Goal: Check status: Check status

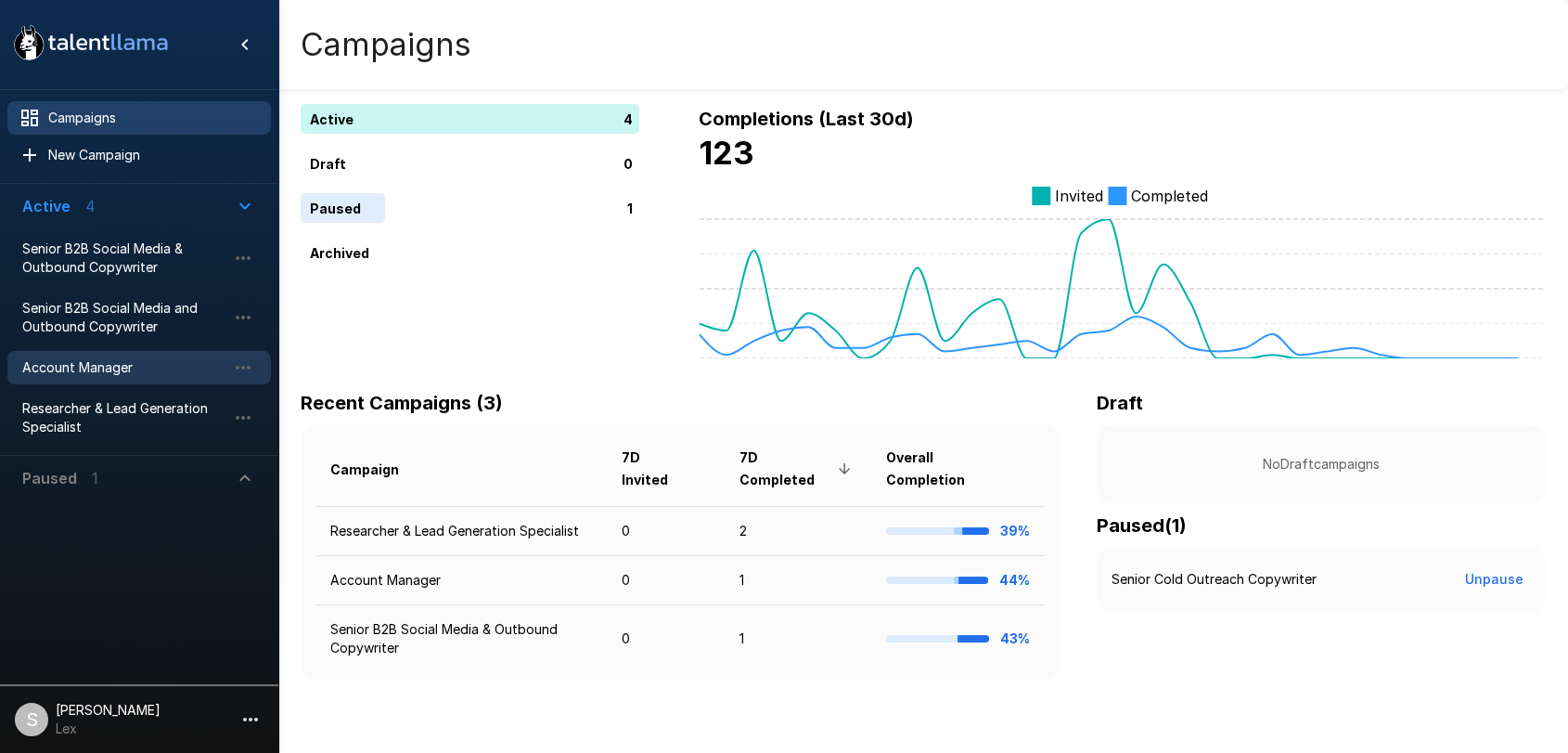
click at [114, 374] on span "Account Manager" at bounding box center [124, 368] width 204 height 19
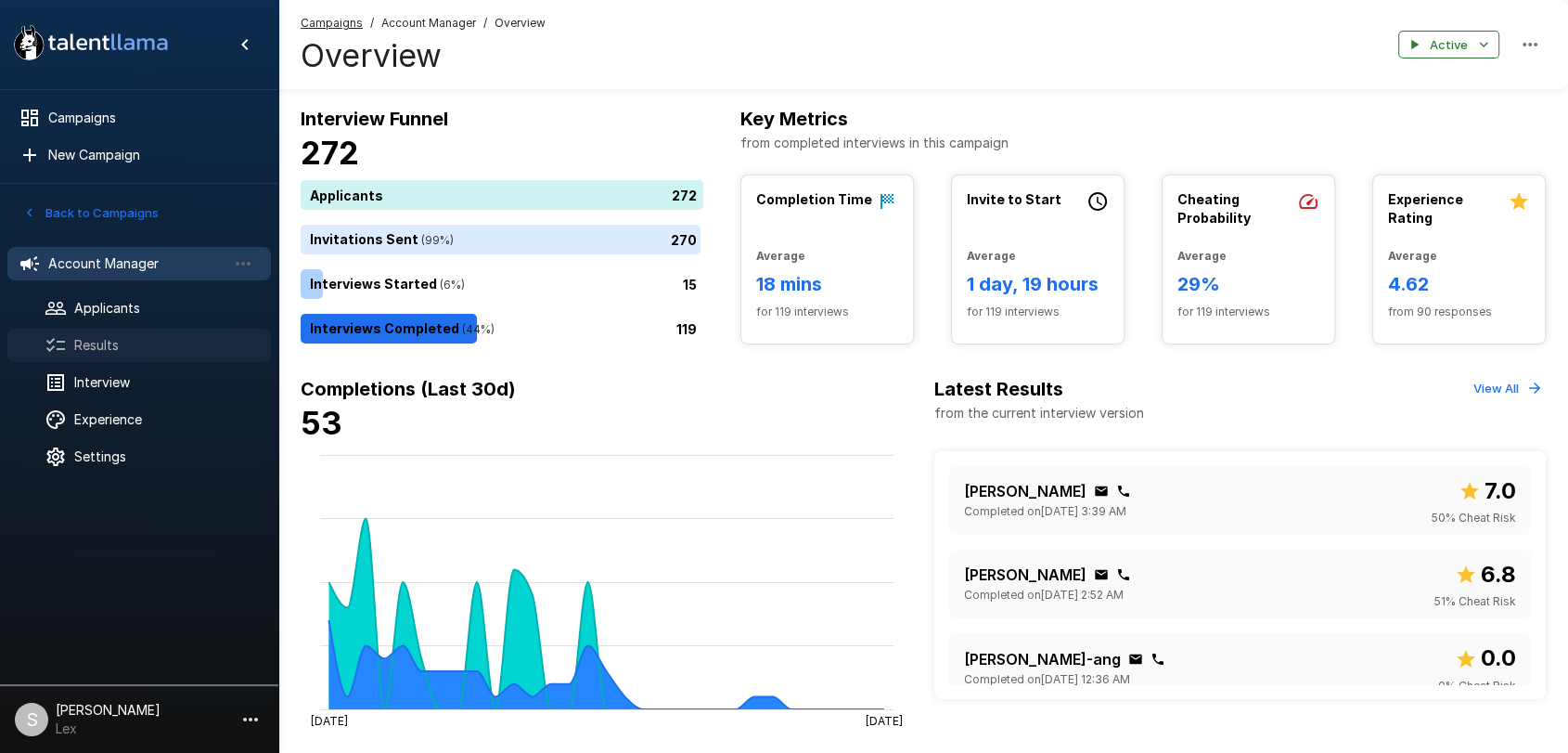
click at [117, 336] on span "Results" at bounding box center [165, 345] width 182 height 19
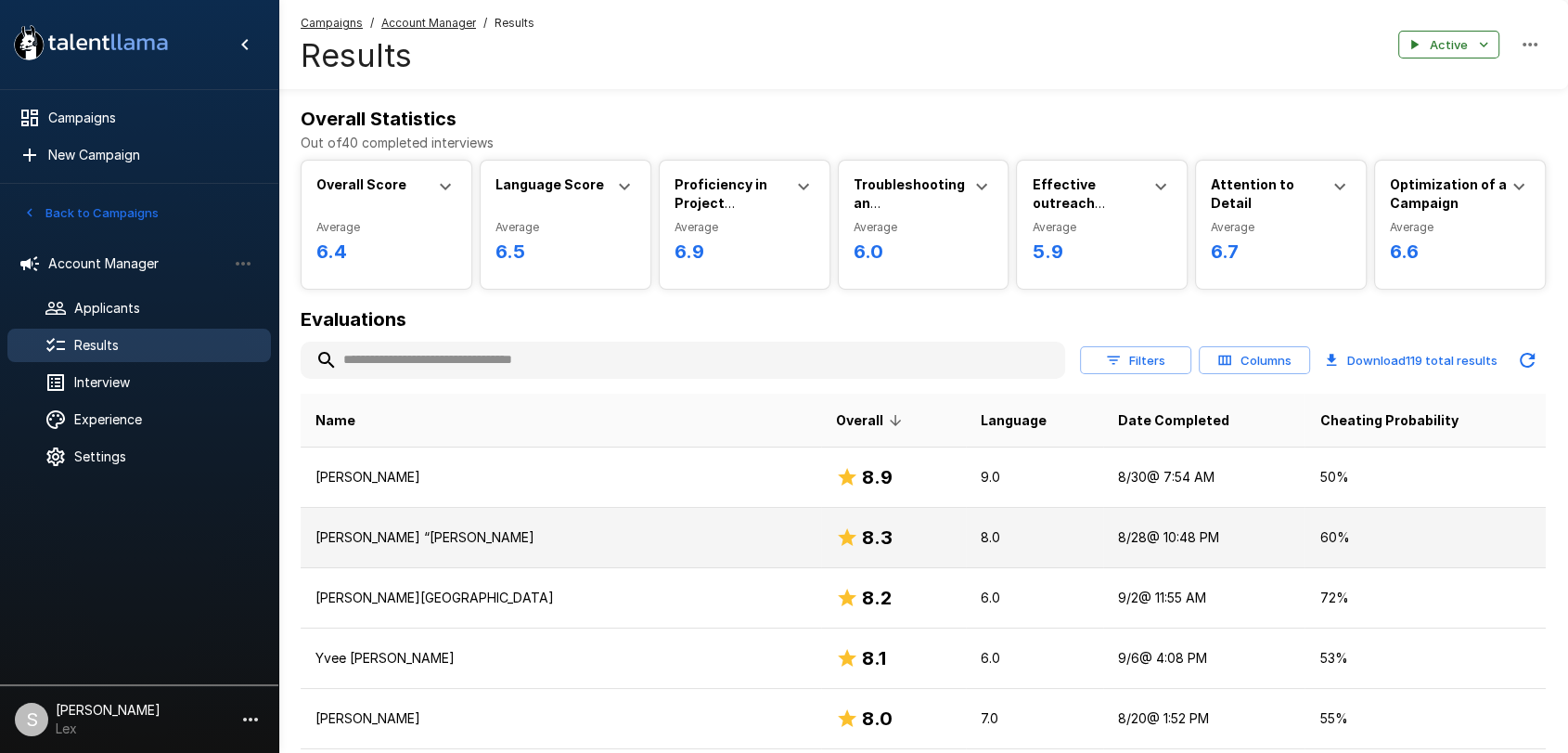
click at [448, 539] on p "[PERSON_NAME] “[PERSON_NAME]" at bounding box center [561, 537] width 491 height 19
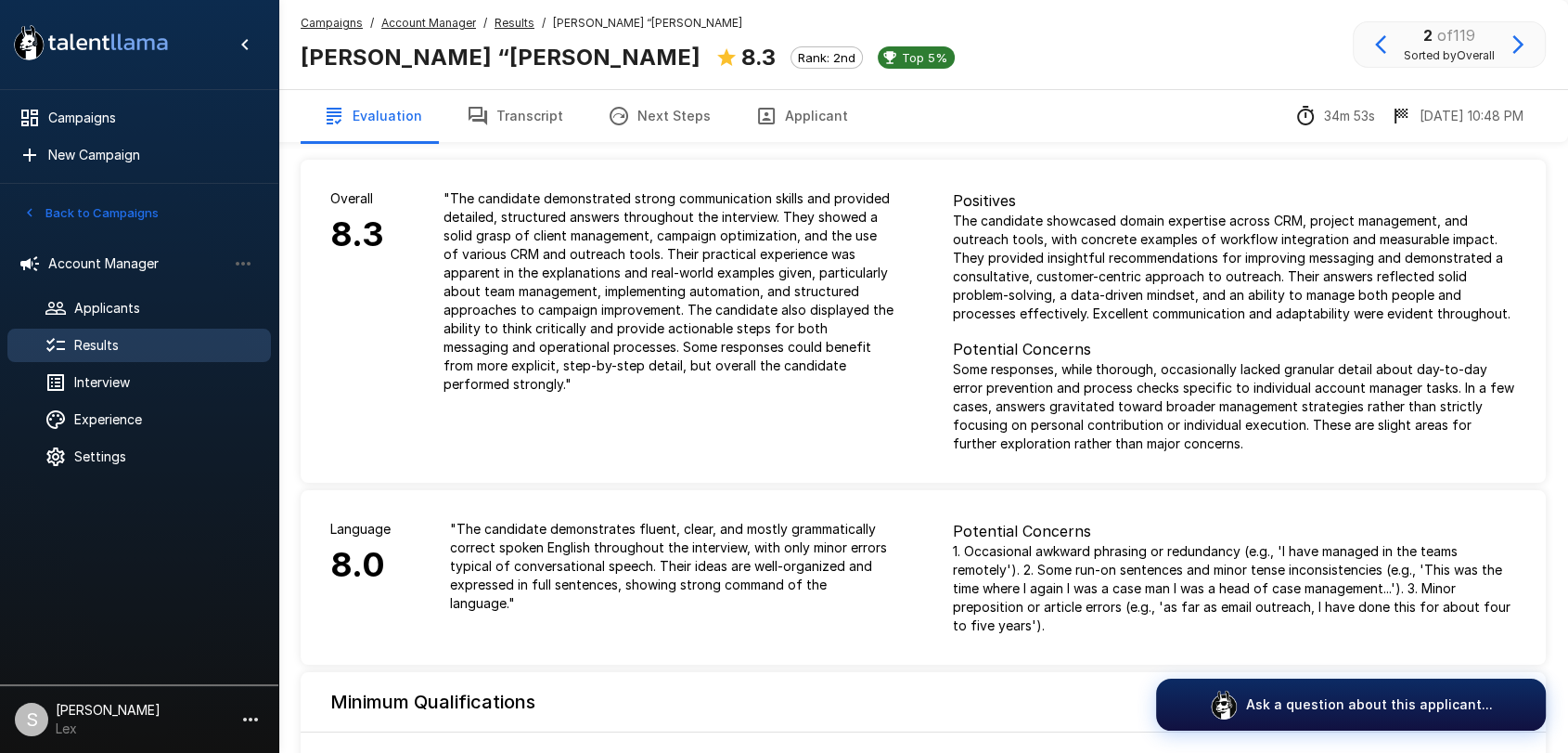
click at [793, 116] on button "Applicant" at bounding box center [801, 116] width 138 height 52
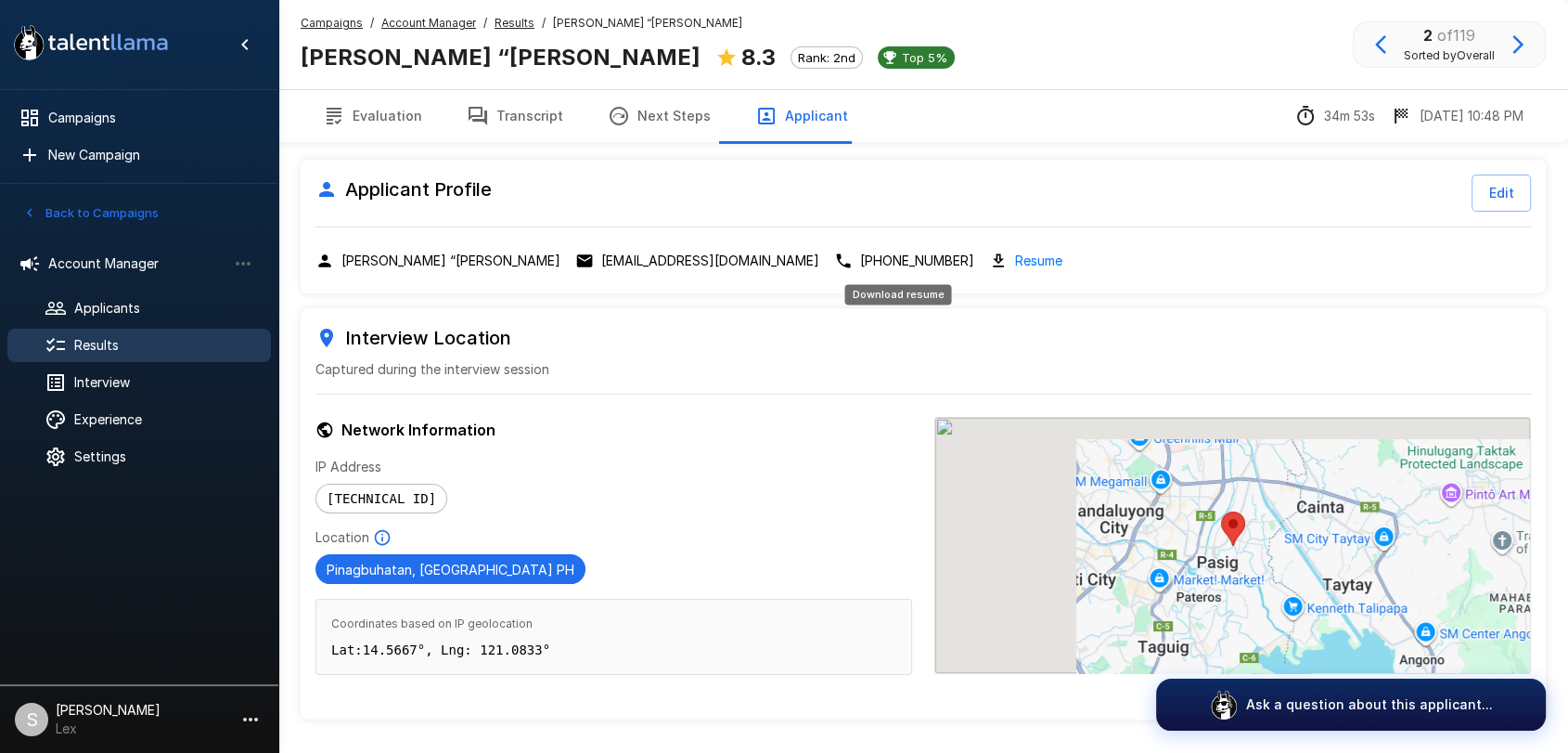
click at [1015, 258] on link "Resume" at bounding box center [1038, 260] width 47 height 21
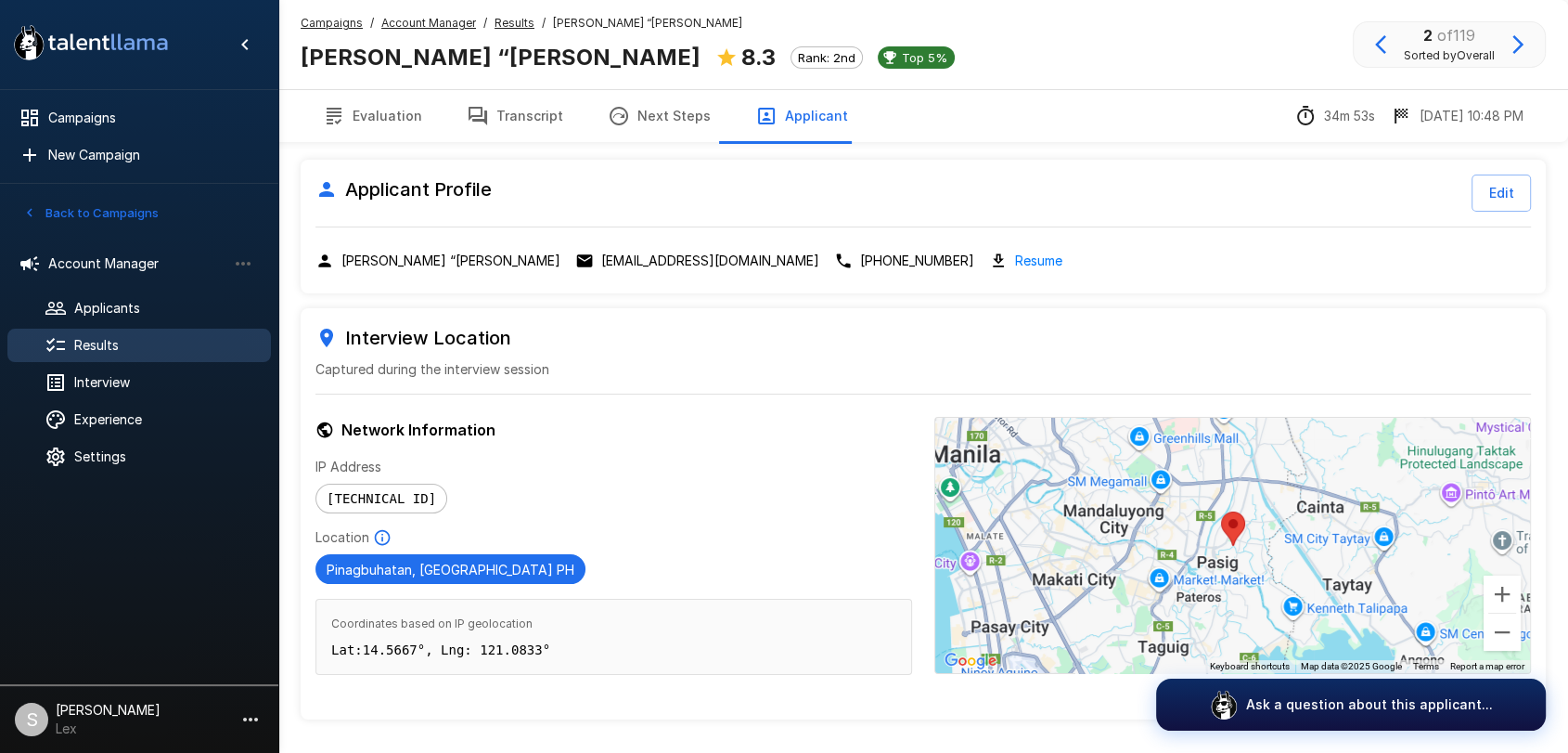
click at [104, 343] on span "Results" at bounding box center [165, 345] width 182 height 19
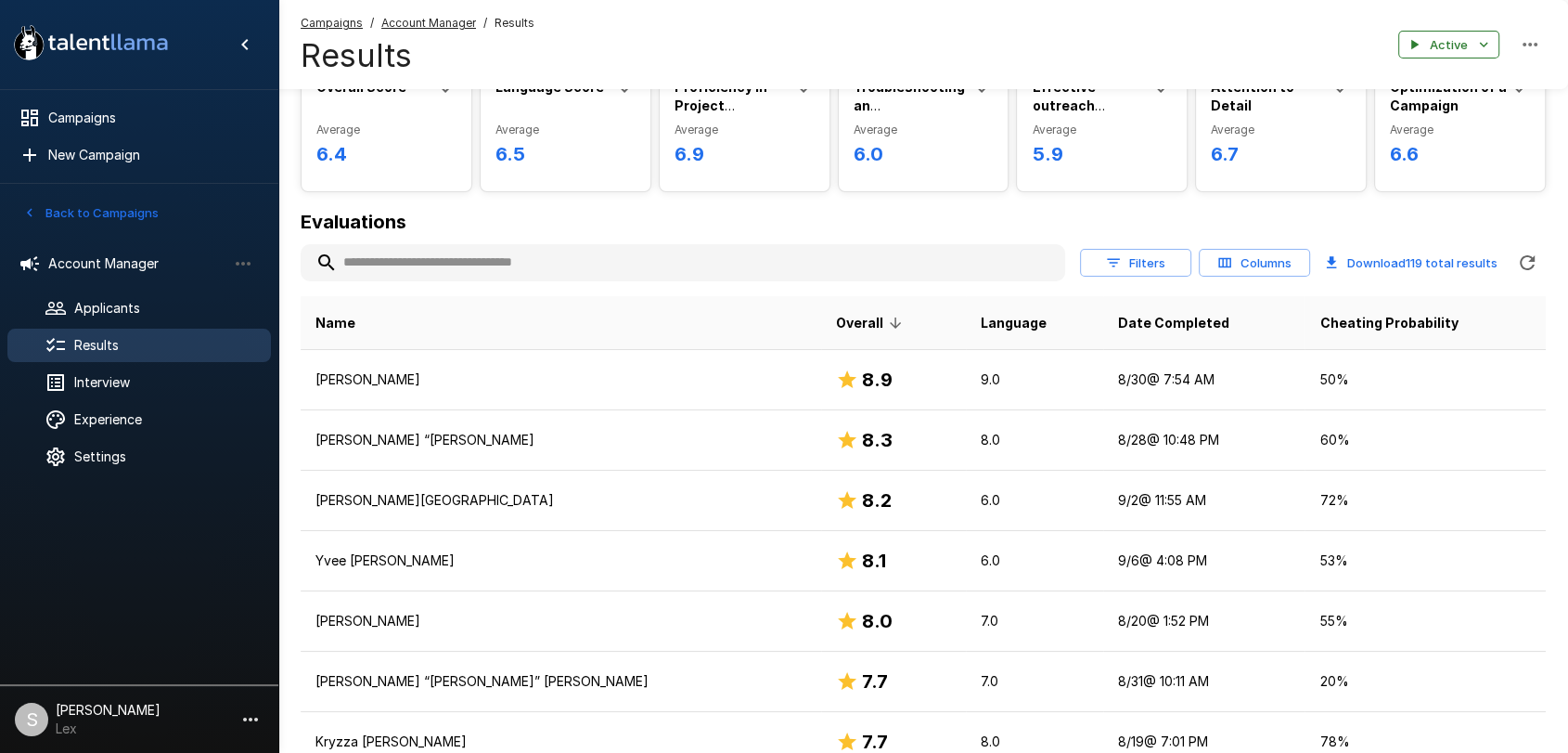
scroll to position [190, 0]
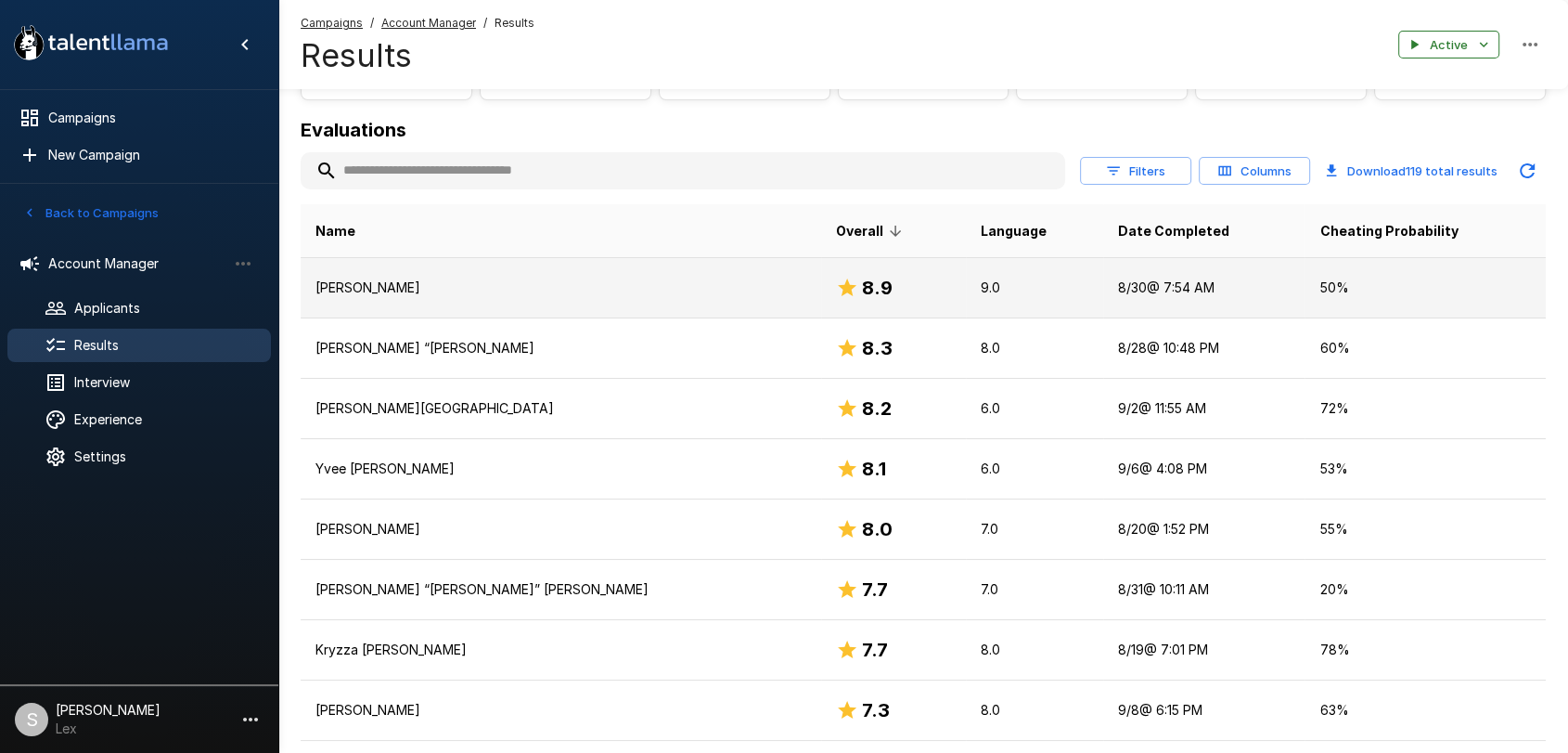
click at [370, 285] on p "[PERSON_NAME]" at bounding box center [561, 288] width 491 height 19
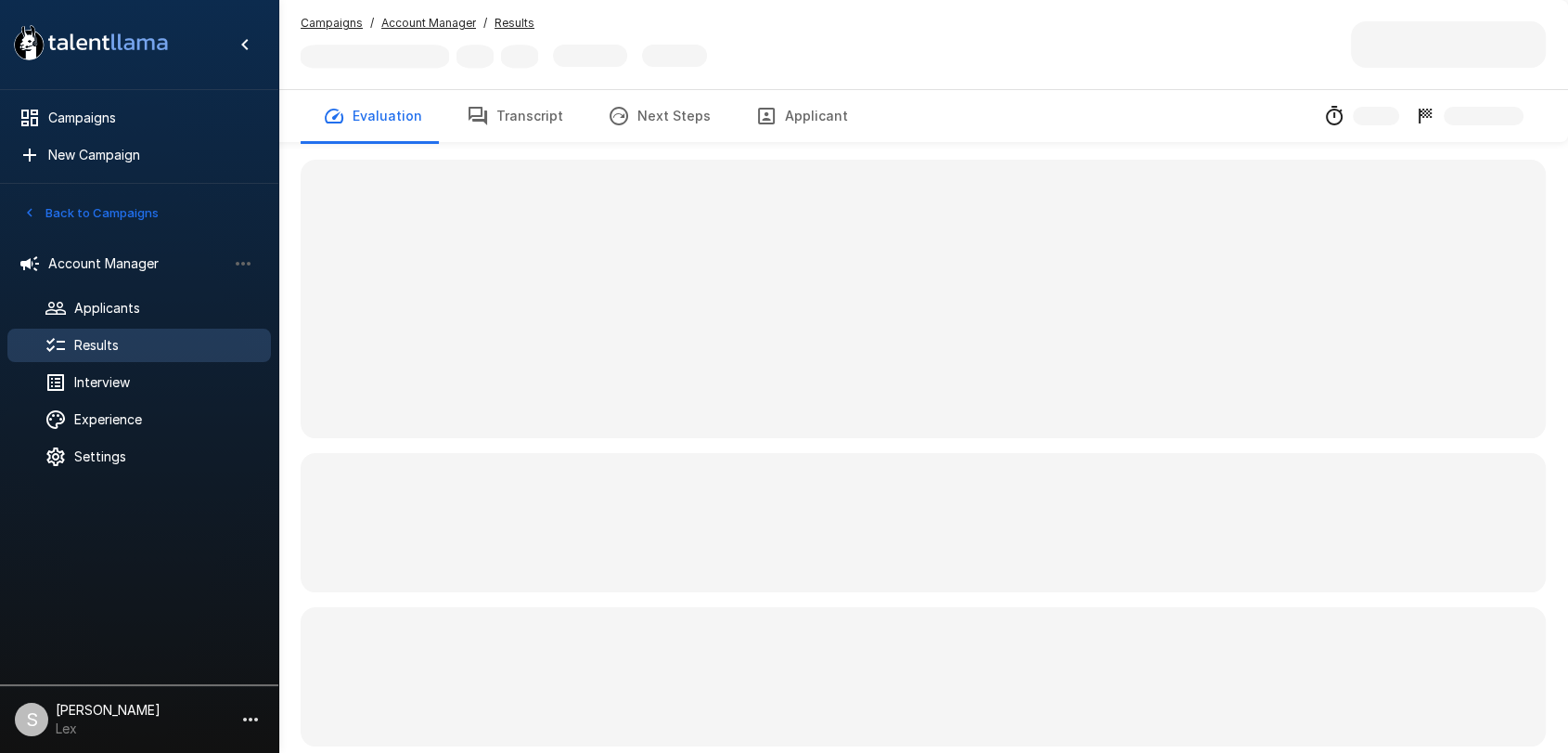
click at [796, 118] on button "Applicant" at bounding box center [801, 116] width 138 height 52
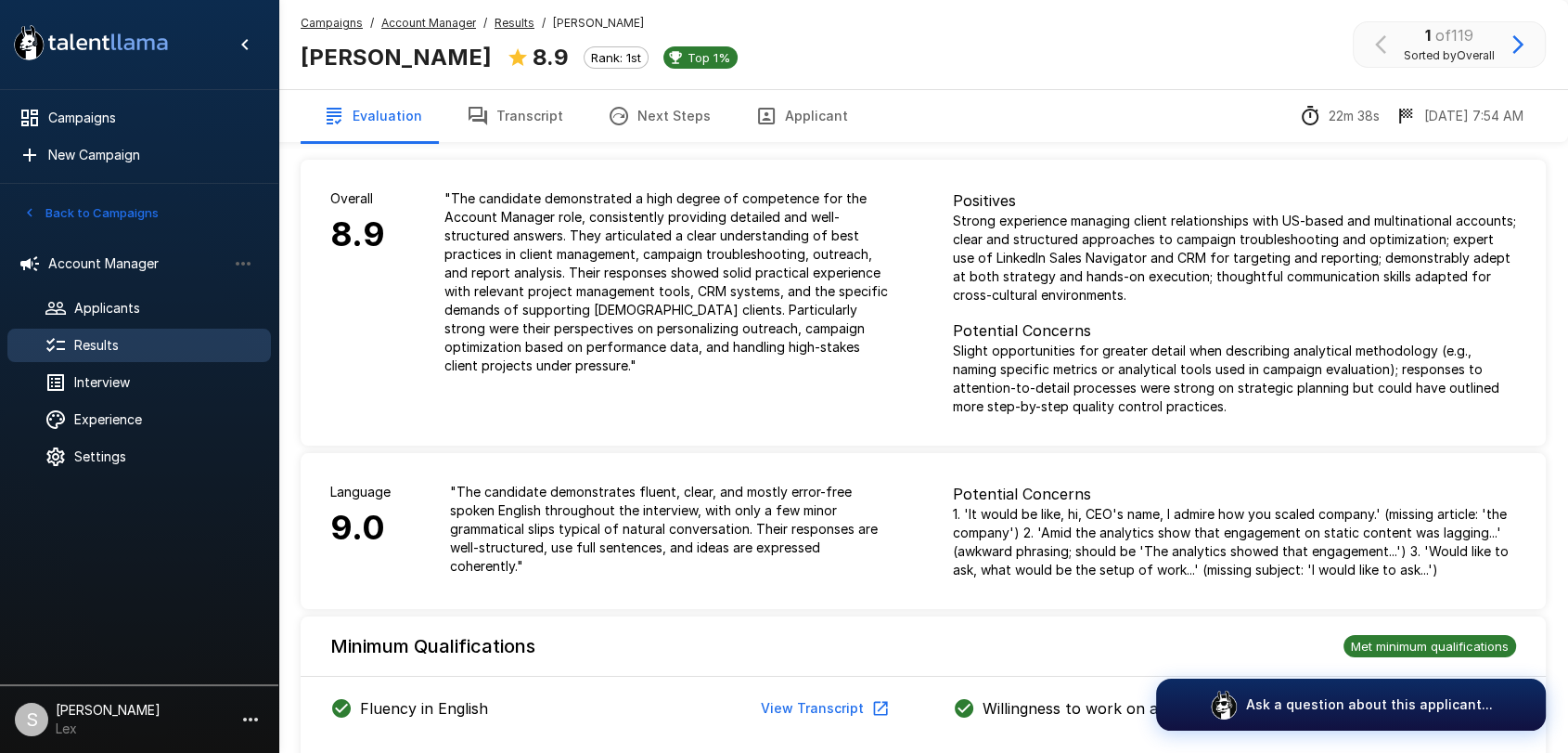
click at [780, 113] on button "Applicant" at bounding box center [801, 116] width 138 height 52
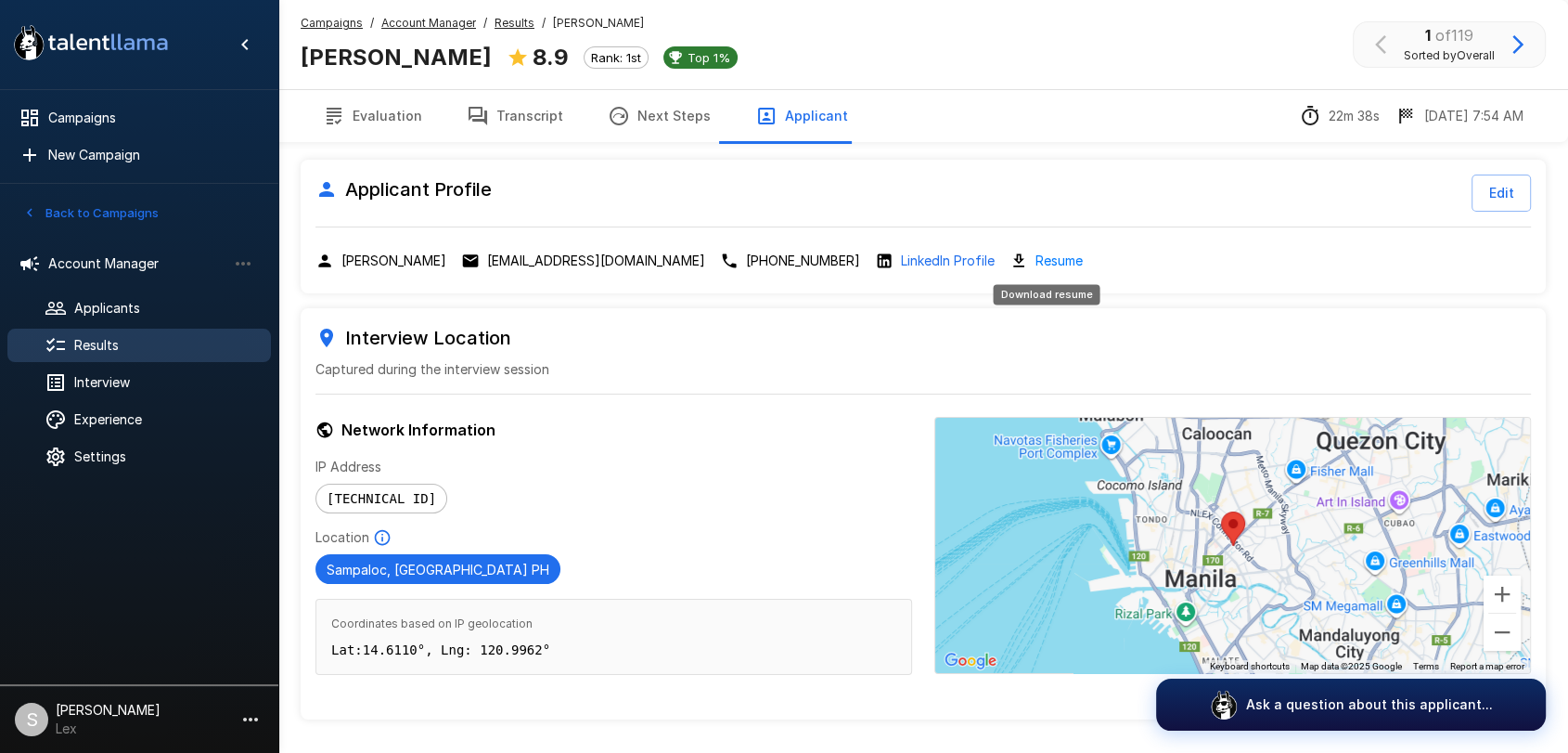
click at [1053, 261] on link "Resume" at bounding box center [1058, 260] width 47 height 21
click at [150, 388] on span "Interview" at bounding box center [165, 382] width 182 height 19
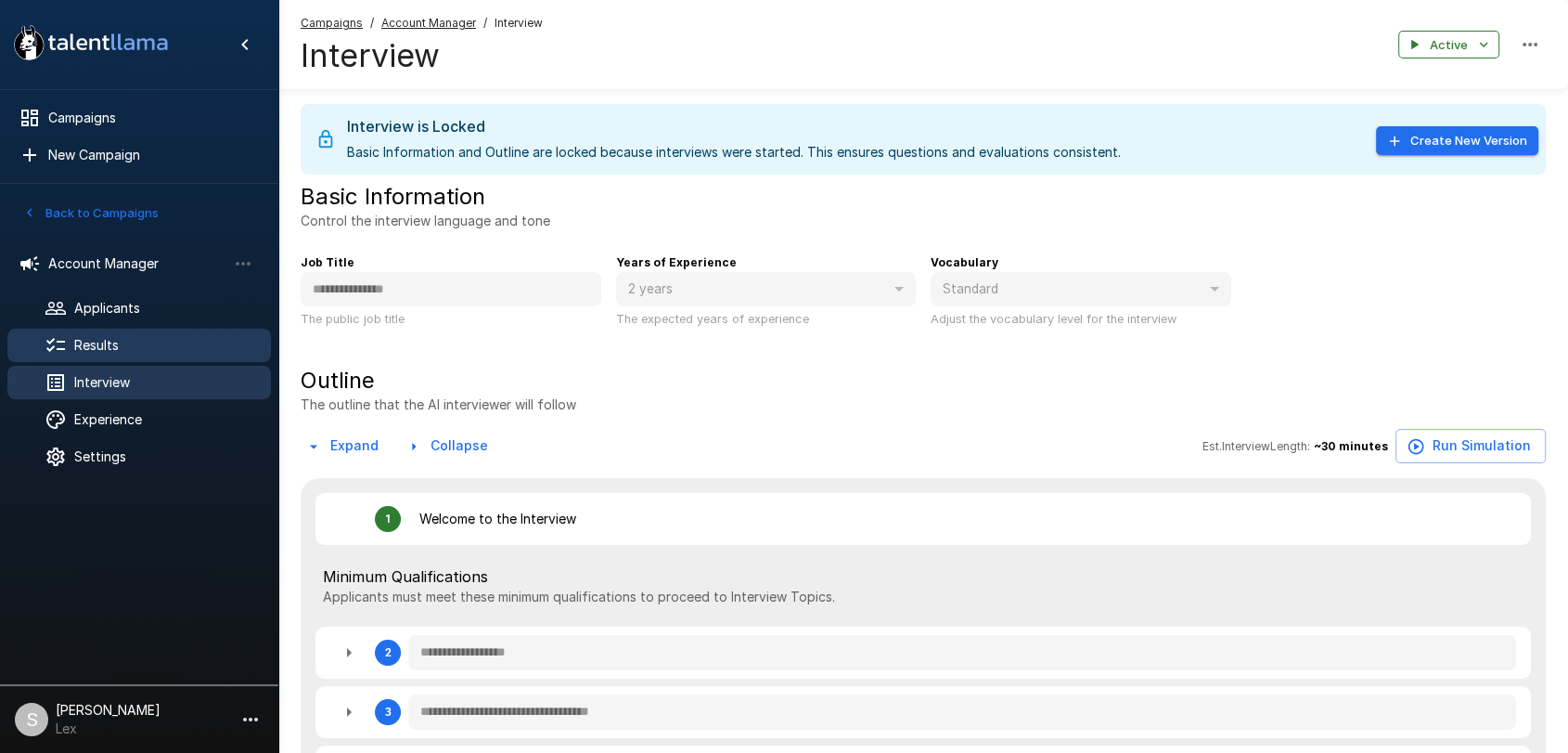
click at [137, 358] on div "Results" at bounding box center [139, 345] width 263 height 33
